Goal: Task Accomplishment & Management: Complete application form

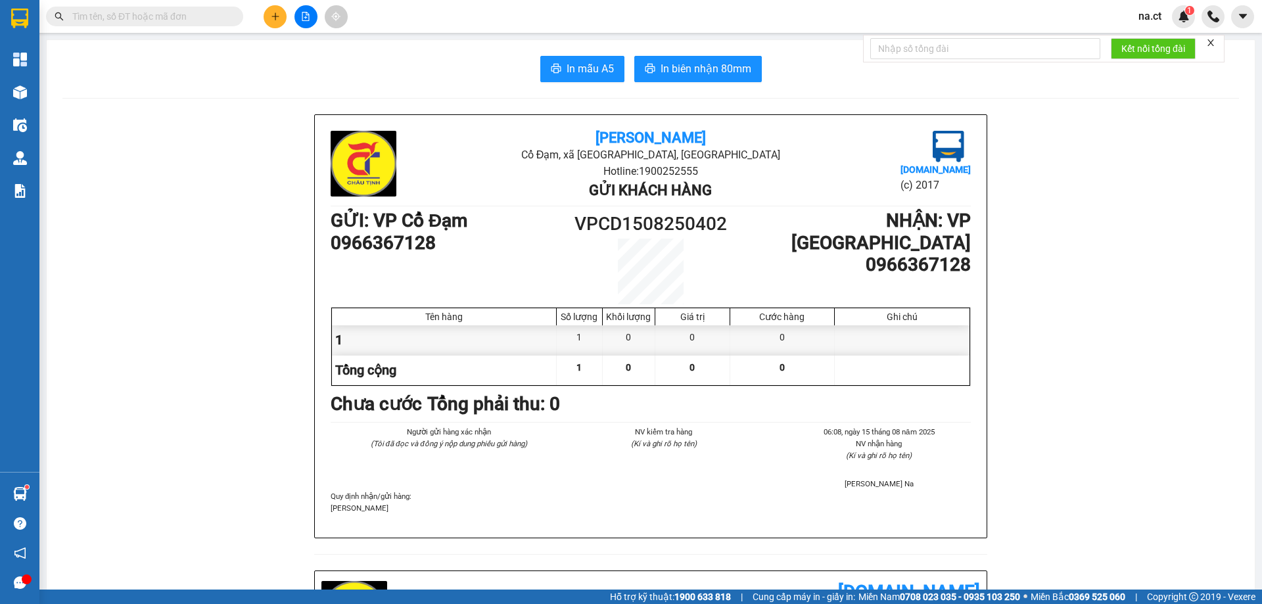
click at [135, 15] on input "text" at bounding box center [149, 16] width 155 height 14
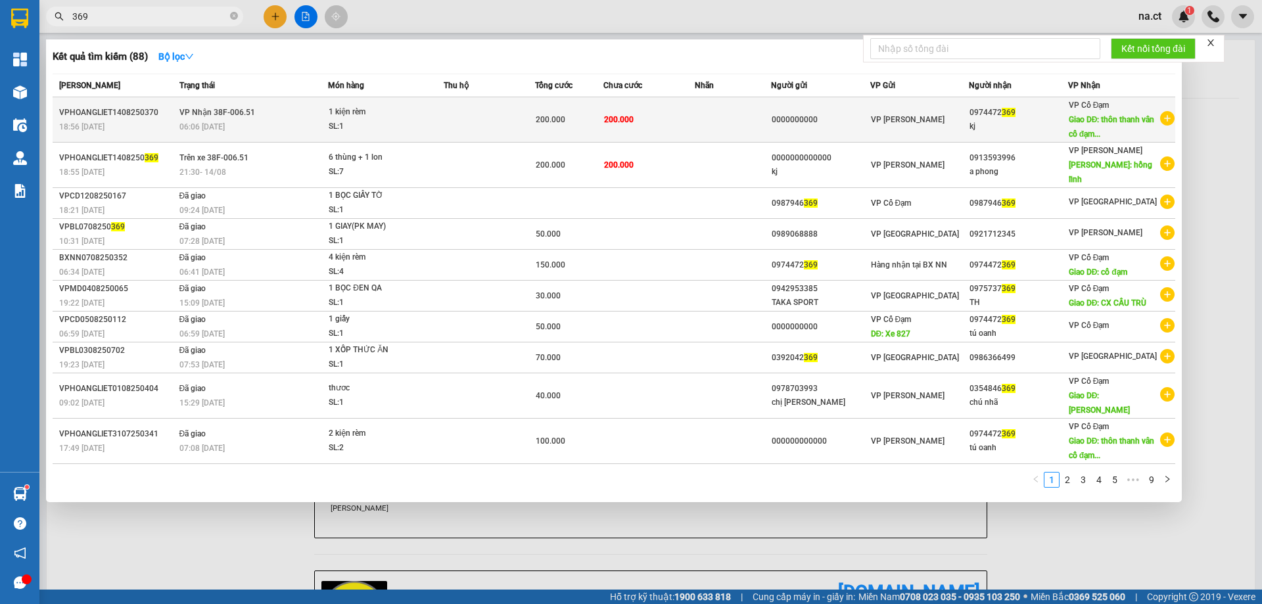
type input "369"
click at [416, 119] on div "1 kiện rèm" at bounding box center [378, 112] width 99 height 14
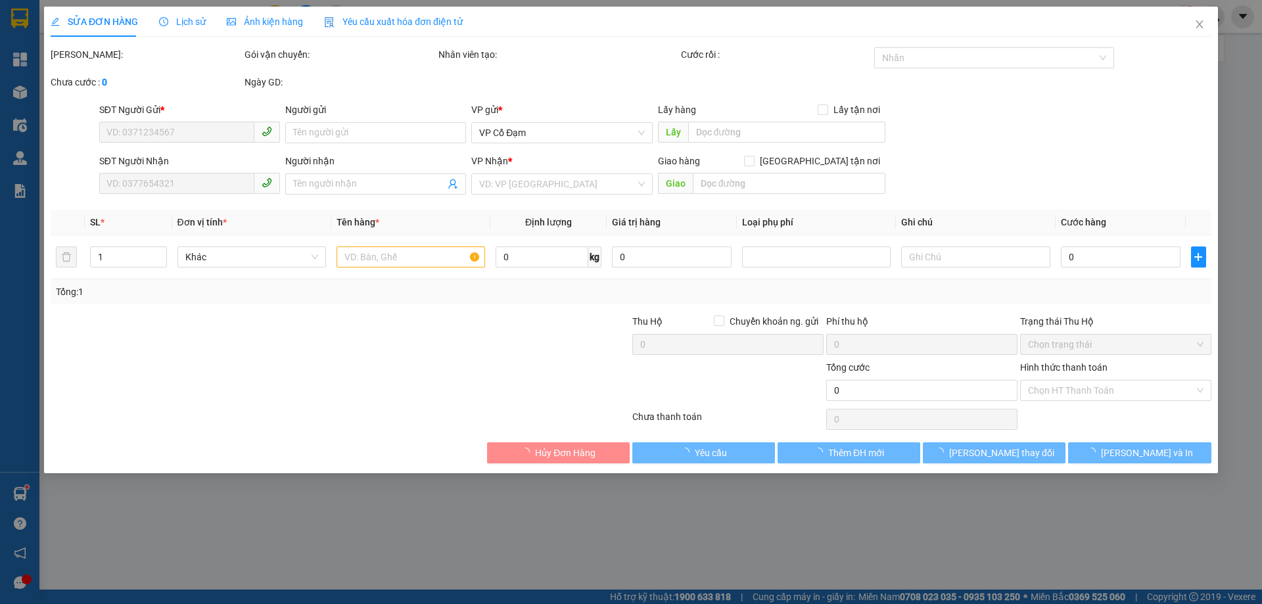
type input "0000000000"
type input "0974472369"
type input "kj"
type input "thôn thanh vân cổ đạm"
type input "200.000"
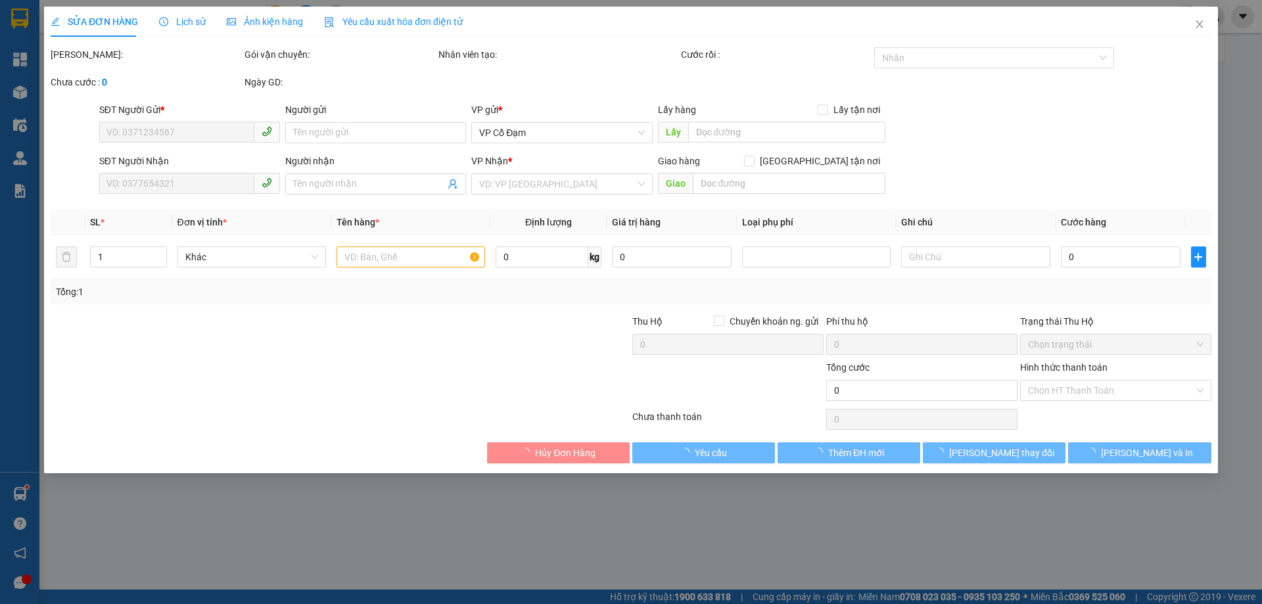
type input "200.000"
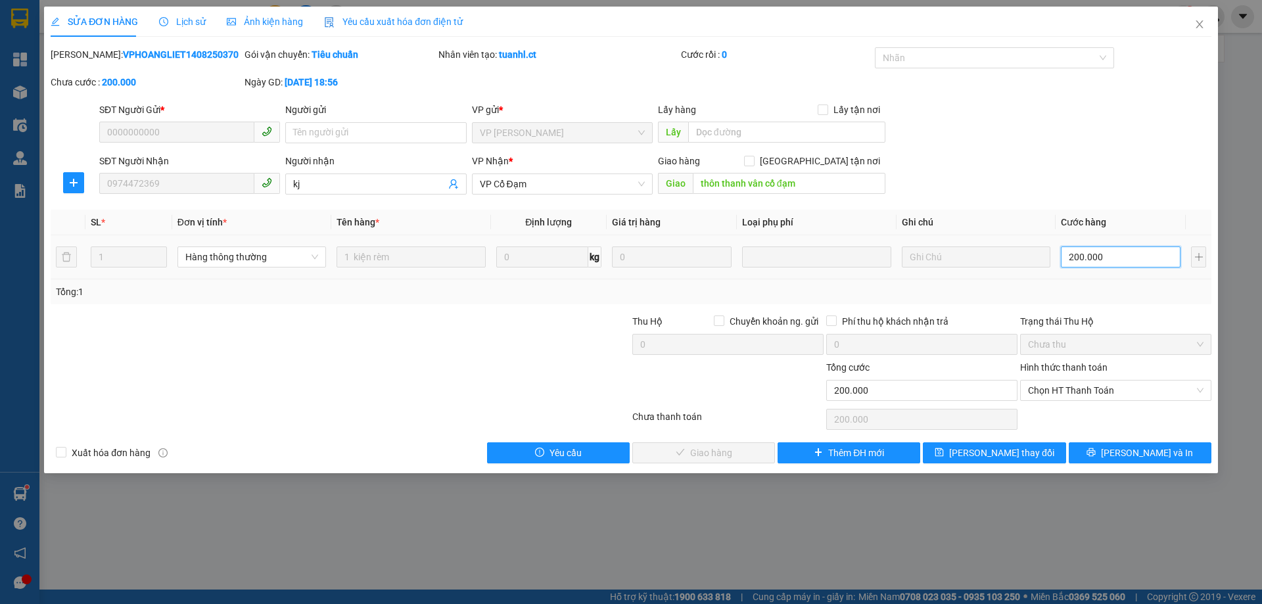
click at [1091, 262] on input "200.000" at bounding box center [1121, 256] width 120 height 21
type input "1"
type input "15"
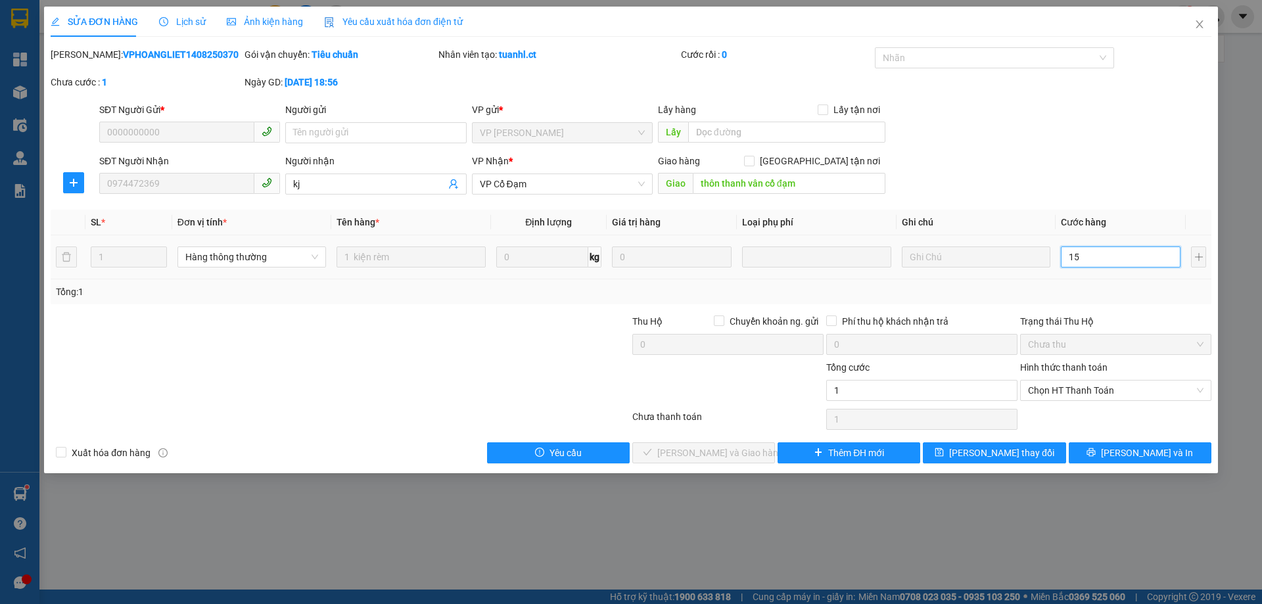
type input "15"
type input "150"
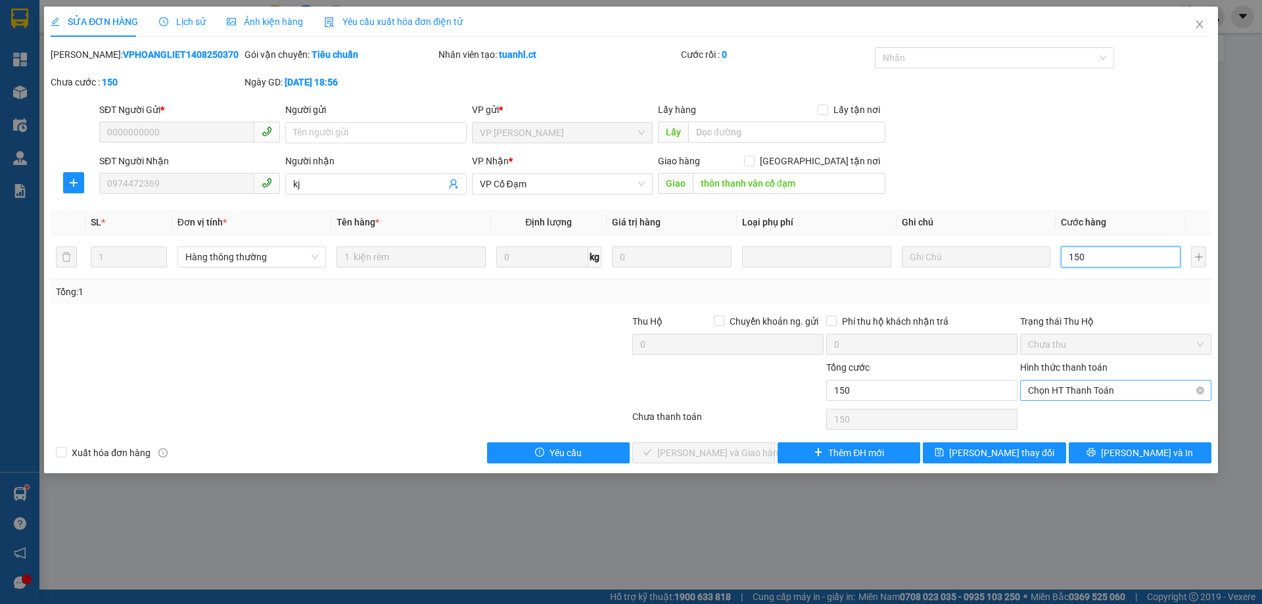
click at [1105, 386] on span "Chọn HT Thanh Toán" at bounding box center [1115, 391] width 175 height 20
type input "150"
type input "150.000"
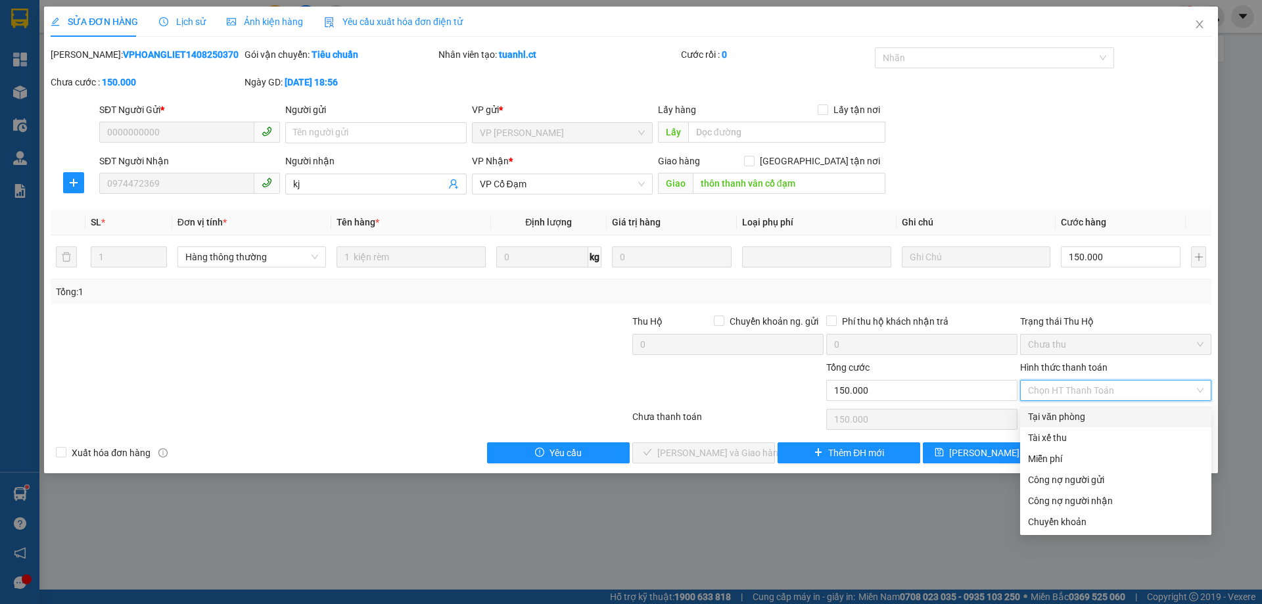
click at [1063, 417] on div "Tại văn phòng" at bounding box center [1115, 416] width 175 height 14
type input "0"
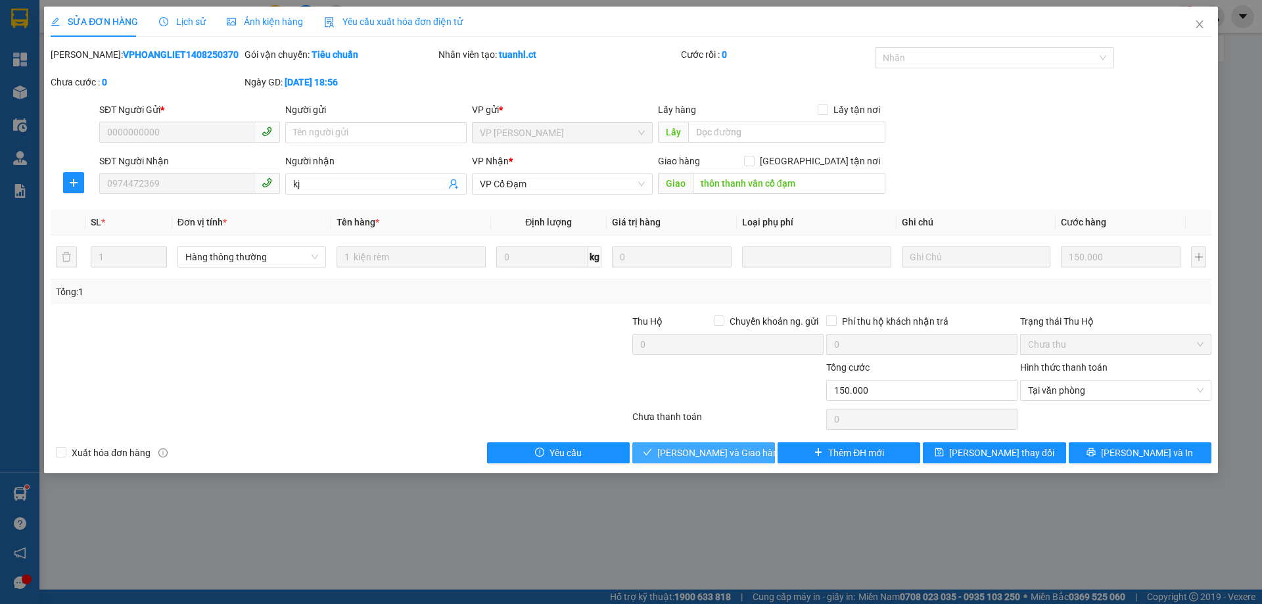
click at [712, 452] on span "[PERSON_NAME] và Giao hàng" at bounding box center [720, 453] width 126 height 14
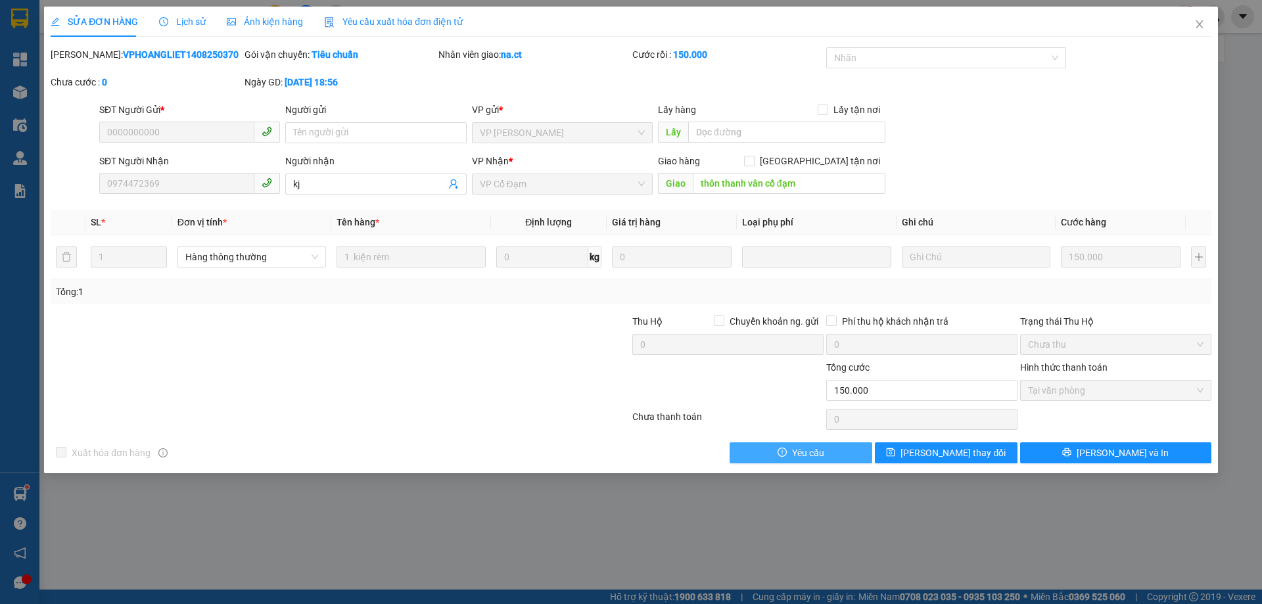
click at [798, 458] on span "Yêu cầu" at bounding box center [808, 453] width 32 height 14
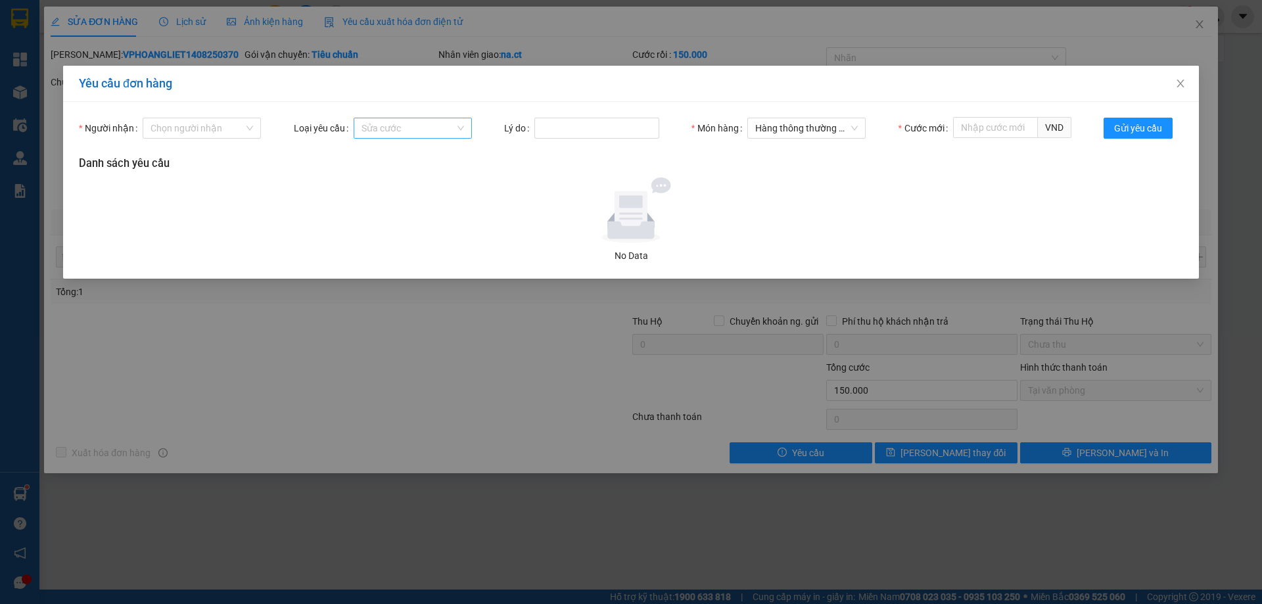
click at [436, 124] on span "Sửa cước" at bounding box center [412, 128] width 103 height 20
drag, startPoint x: 645, startPoint y: 133, endPoint x: 722, endPoint y: 137, distance: 77.0
click at [657, 136] on input "Lý do" at bounding box center [596, 128] width 125 height 21
drag, startPoint x: 783, startPoint y: 130, endPoint x: 800, endPoint y: 131, distance: 17.1
click at [791, 131] on span "Hàng thông thường - 1 kiện rèm" at bounding box center [806, 128] width 103 height 20
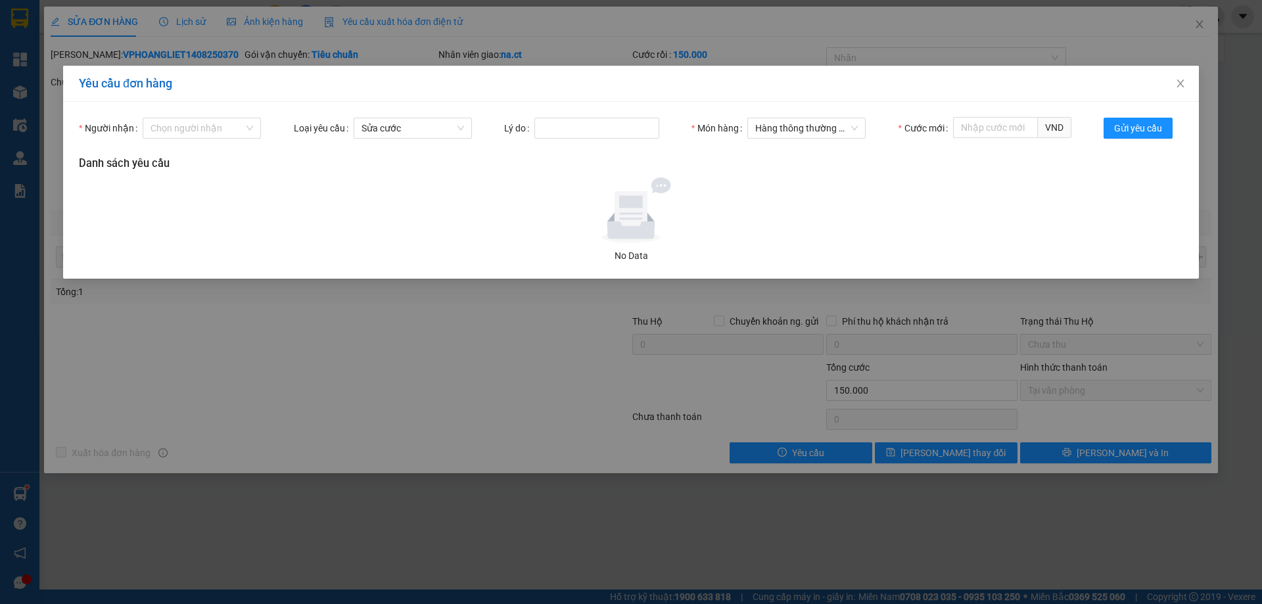
drag, startPoint x: 637, startPoint y: 191, endPoint x: 329, endPoint y: 170, distance: 309.0
click at [580, 191] on icon at bounding box center [630, 210] width 121 height 66
click at [187, 130] on input "Người nhận" at bounding box center [197, 128] width 93 height 20
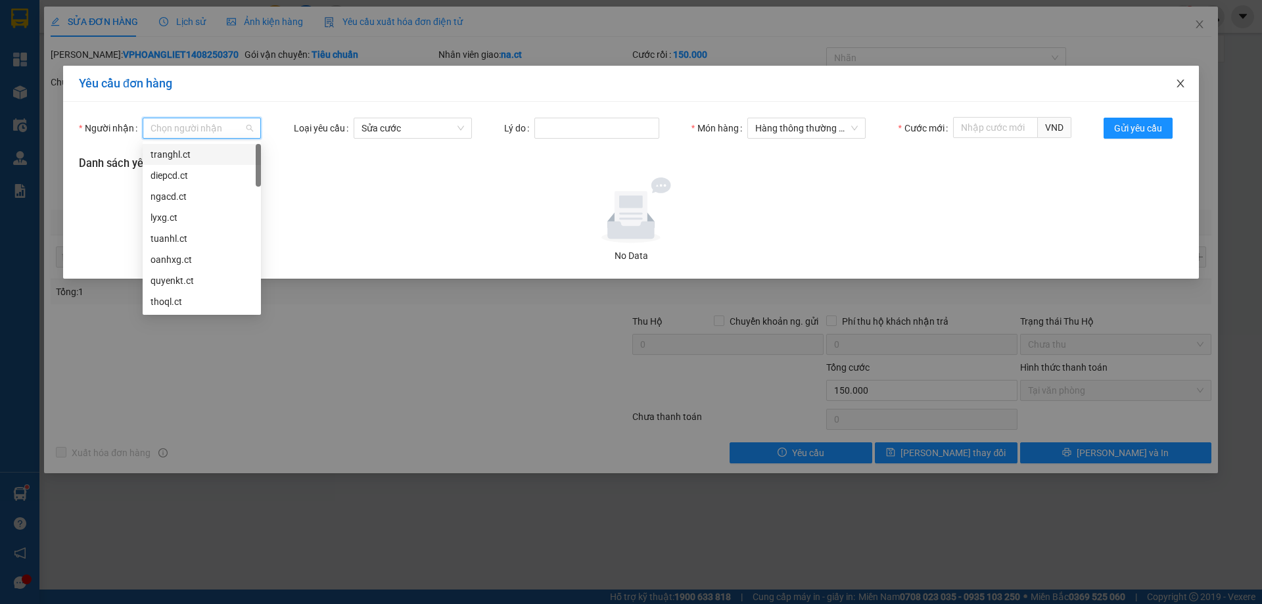
click at [1181, 85] on icon "close" at bounding box center [1179, 84] width 7 height 8
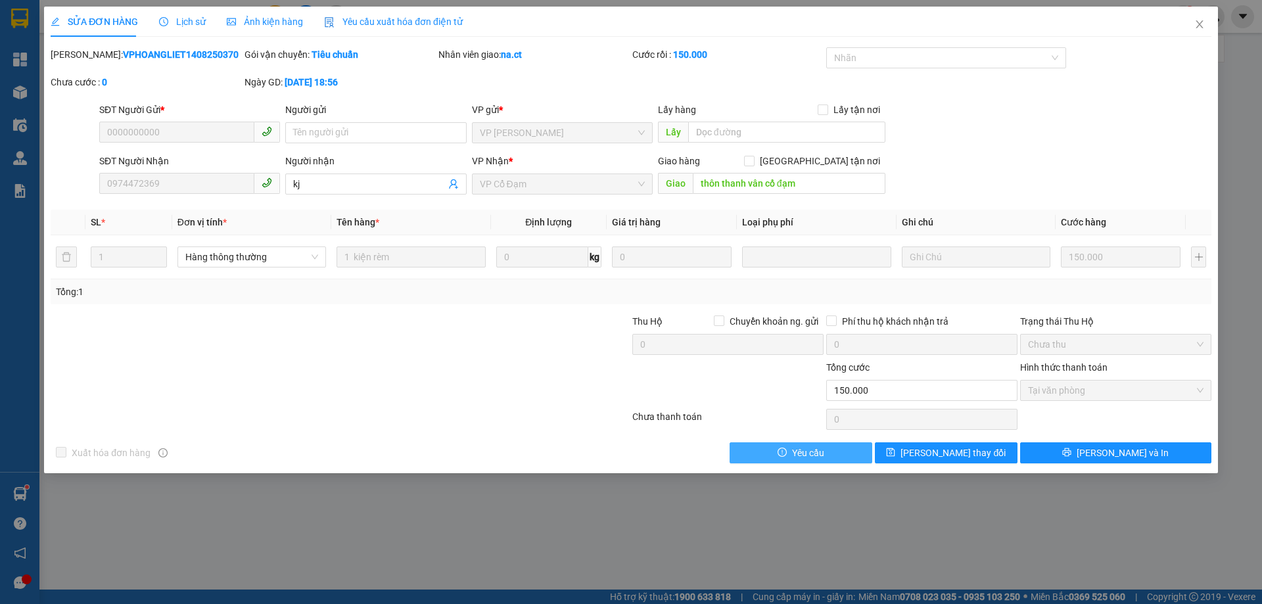
click at [1074, 394] on span "Tại văn phòng" at bounding box center [1115, 391] width 175 height 20
click at [324, 185] on input "kj" at bounding box center [369, 184] width 152 height 14
type input "k"
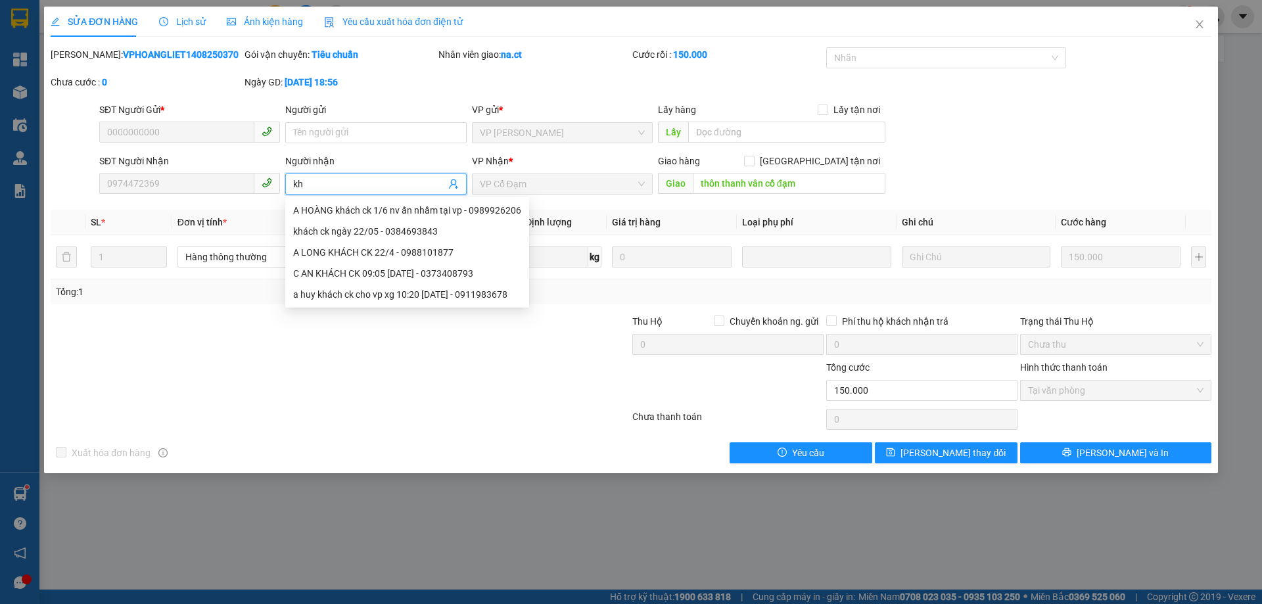
type input "k"
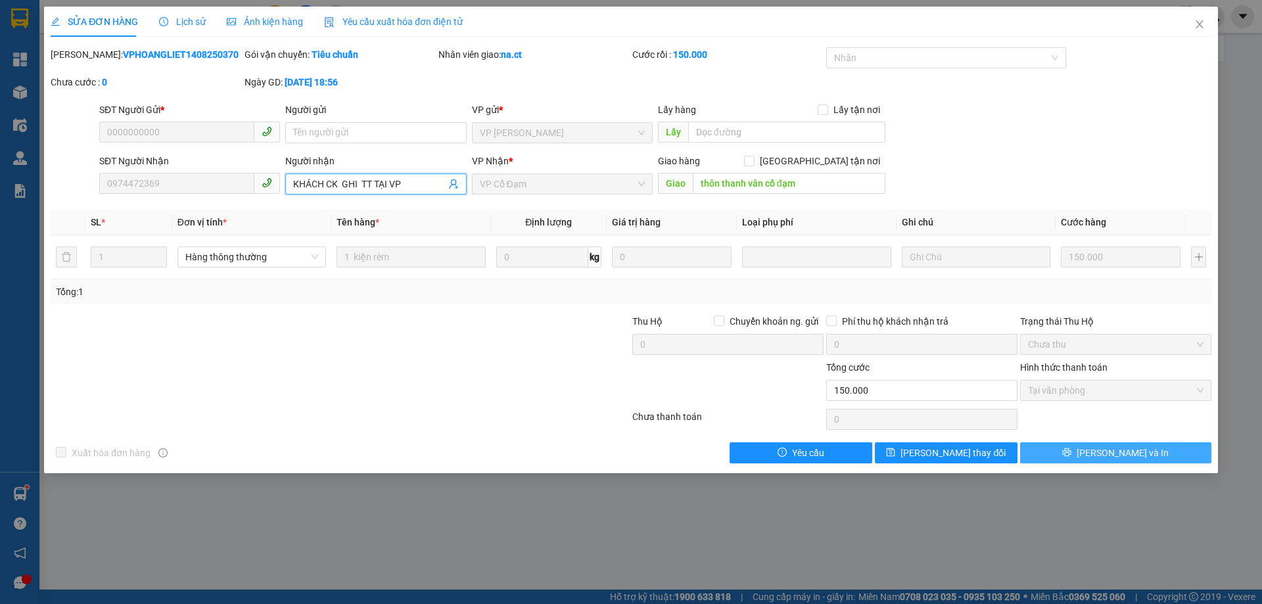
type input "KHÁCH CK GHI TT TẠI VP"
click at [1141, 448] on span "[PERSON_NAME] và In" at bounding box center [1123, 453] width 92 height 14
